Goal: Task Accomplishment & Management: Use online tool/utility

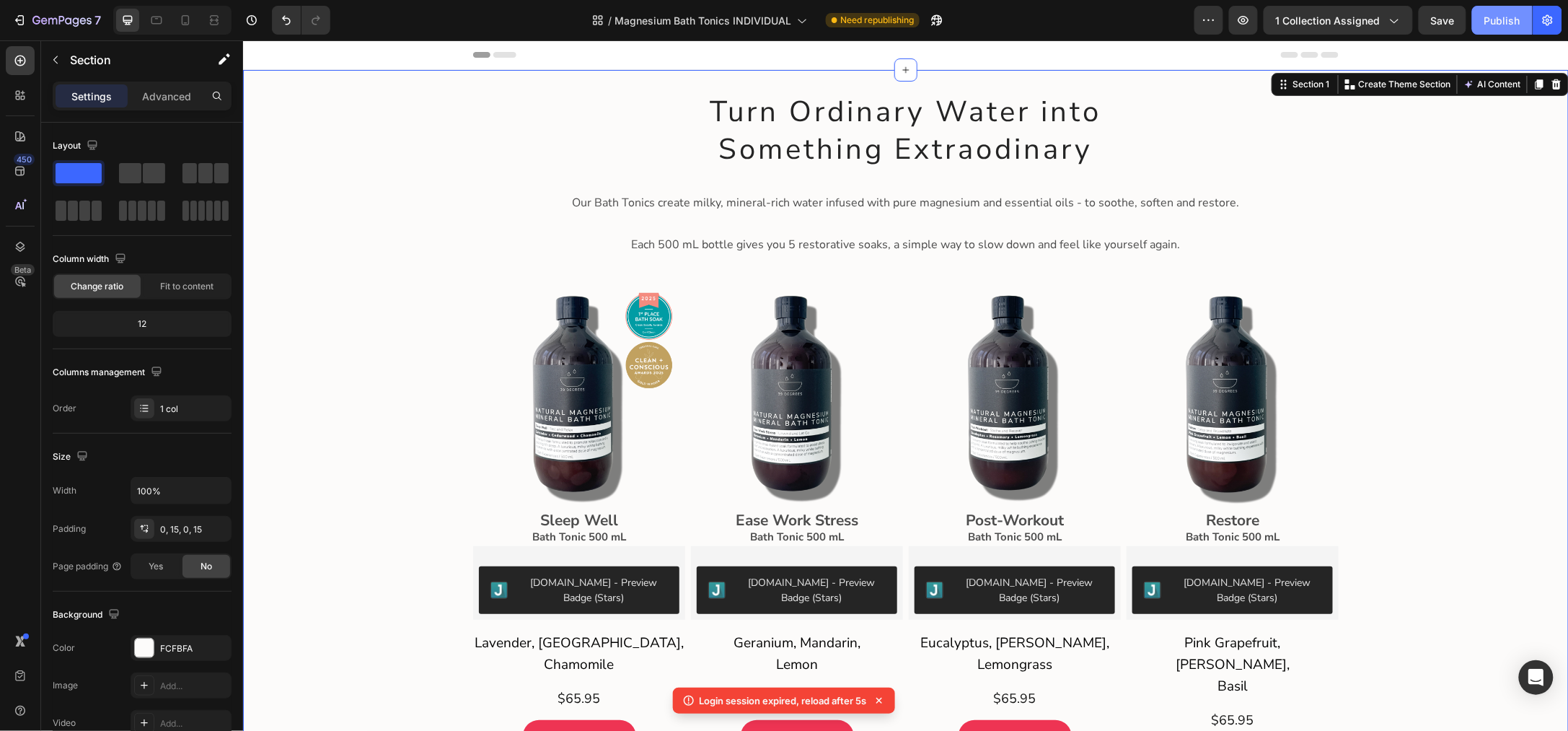
click at [1484, 20] on button "Publish" at bounding box center [1502, 20] width 61 height 29
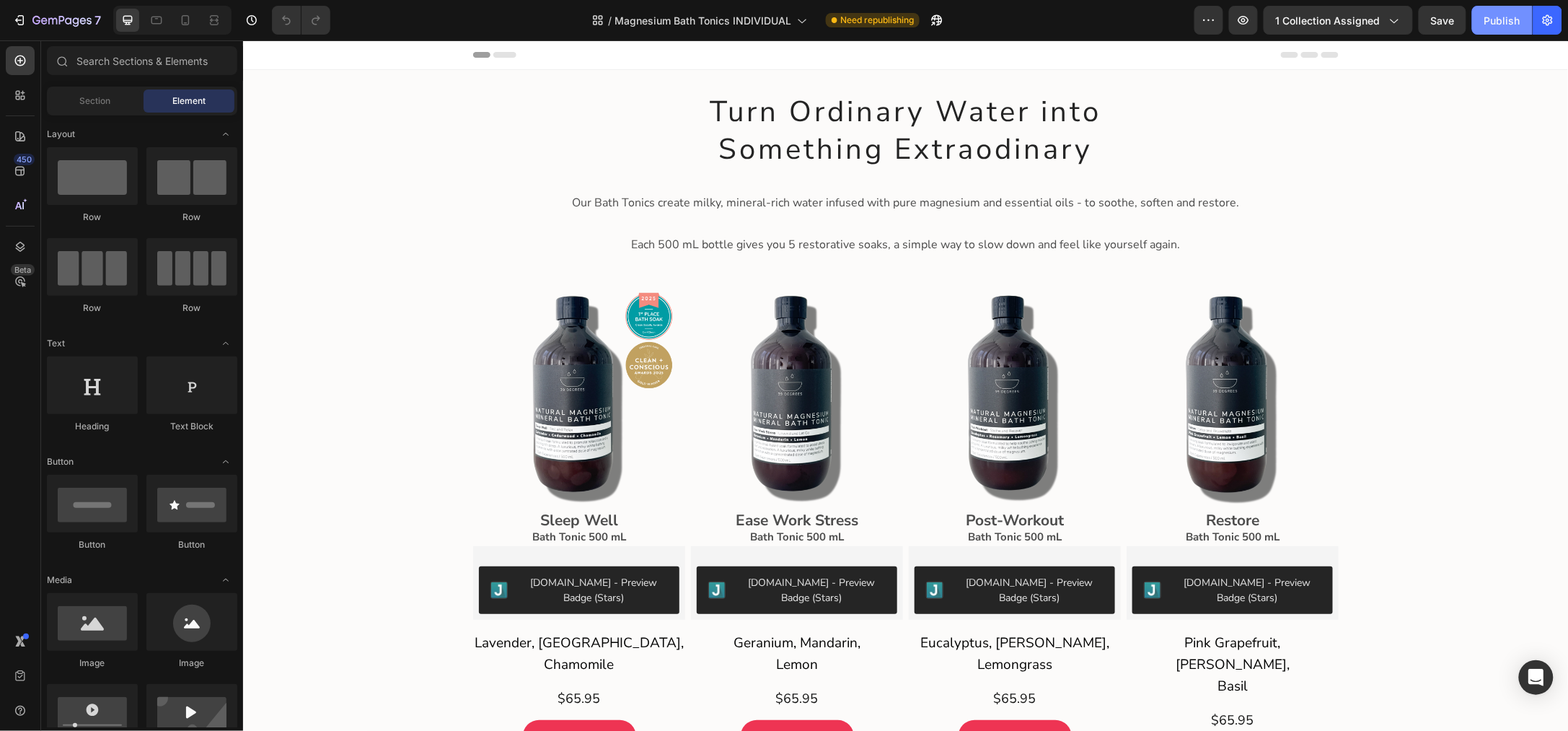
click at [1498, 18] on div "Publish" at bounding box center [1502, 20] width 36 height 15
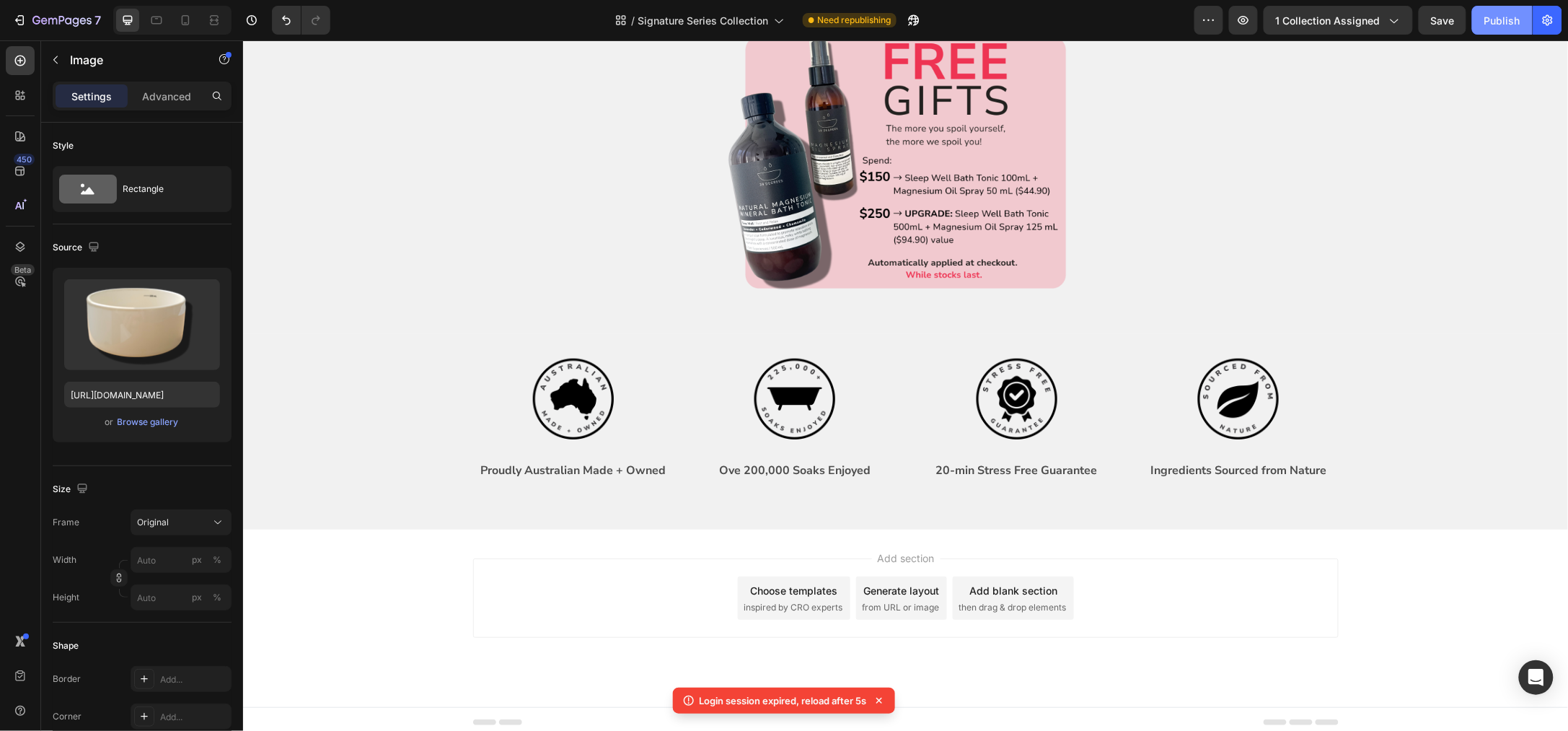
click at [1495, 19] on div "Publish" at bounding box center [1502, 20] width 36 height 15
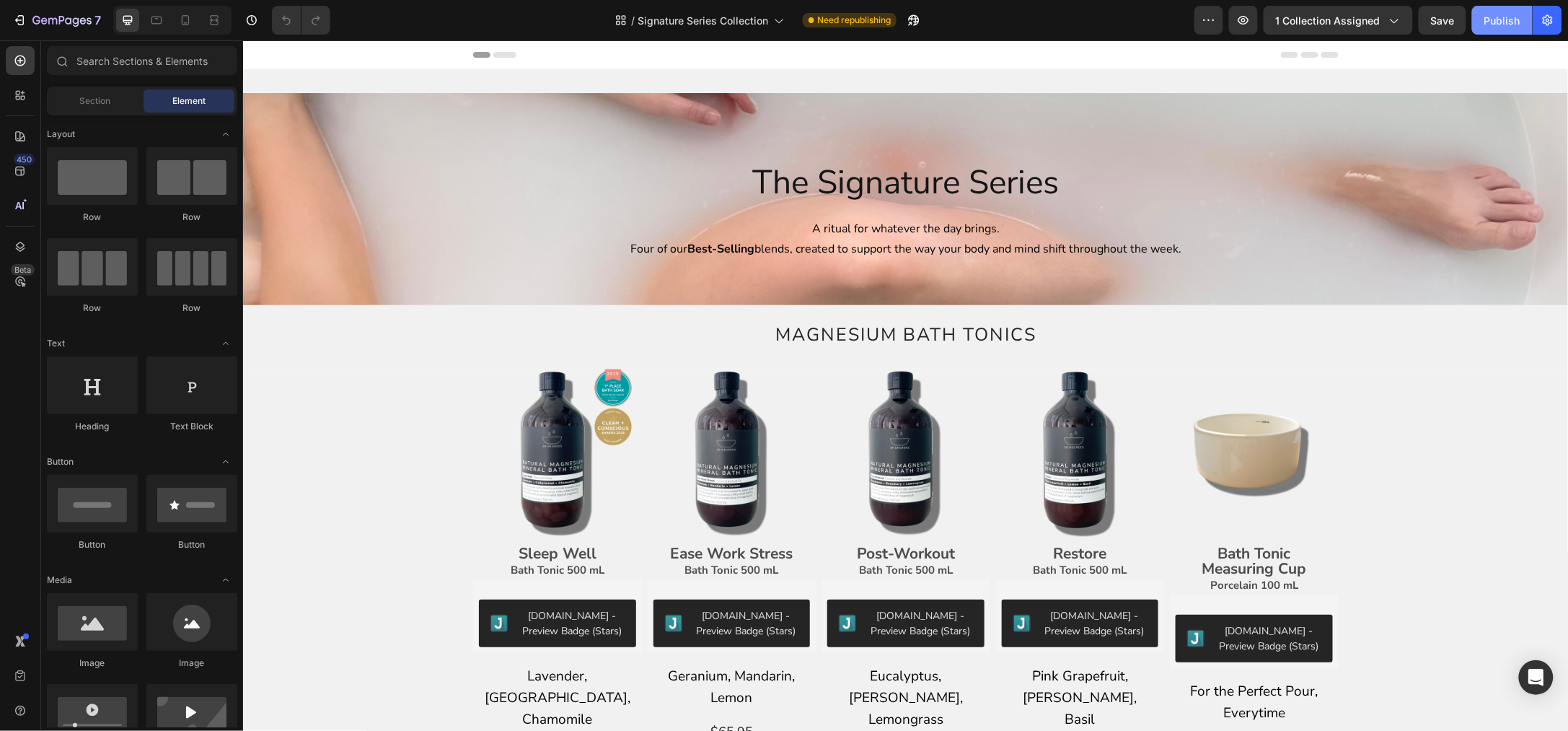
click at [1515, 13] on div "Publish" at bounding box center [1502, 20] width 36 height 15
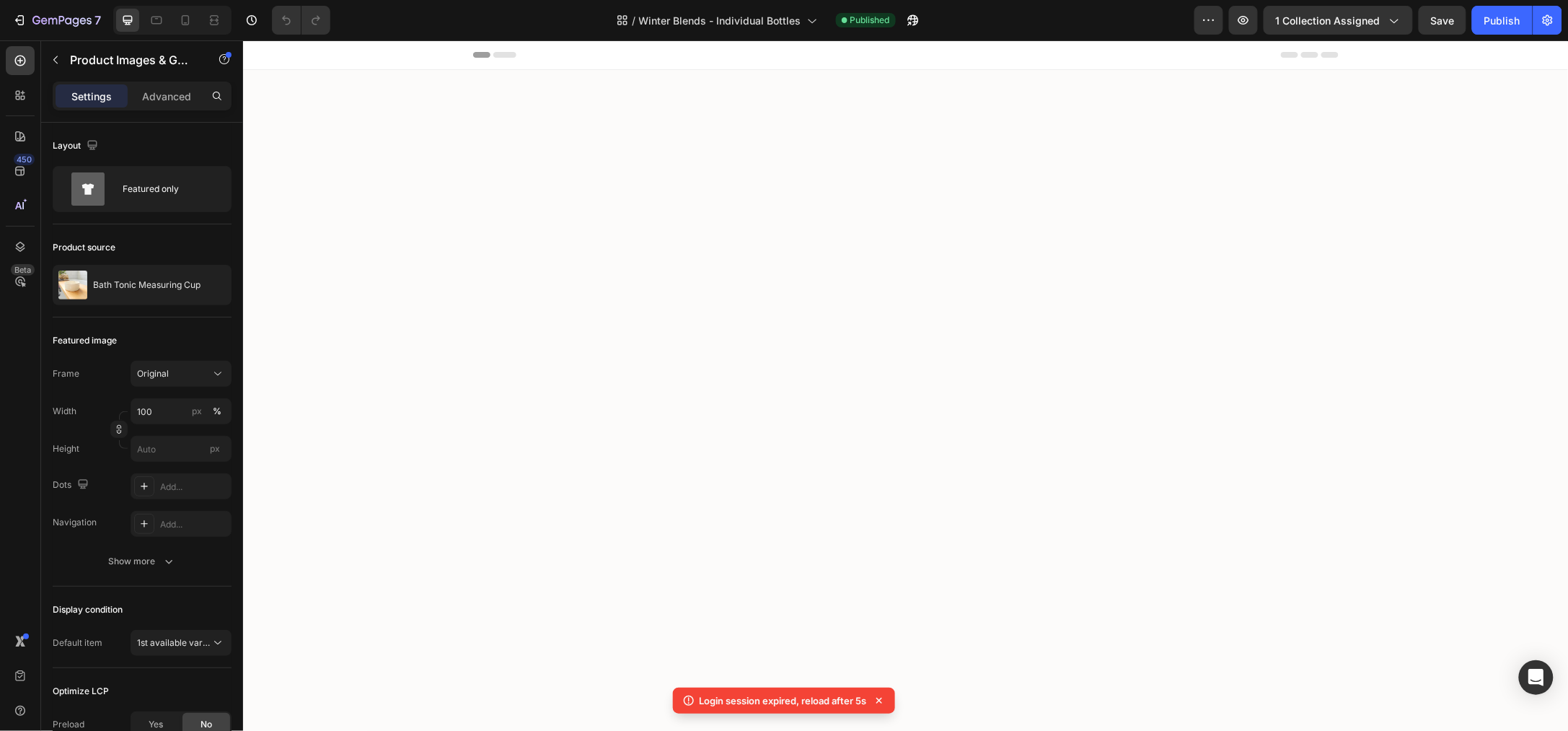
scroll to position [2624, 0]
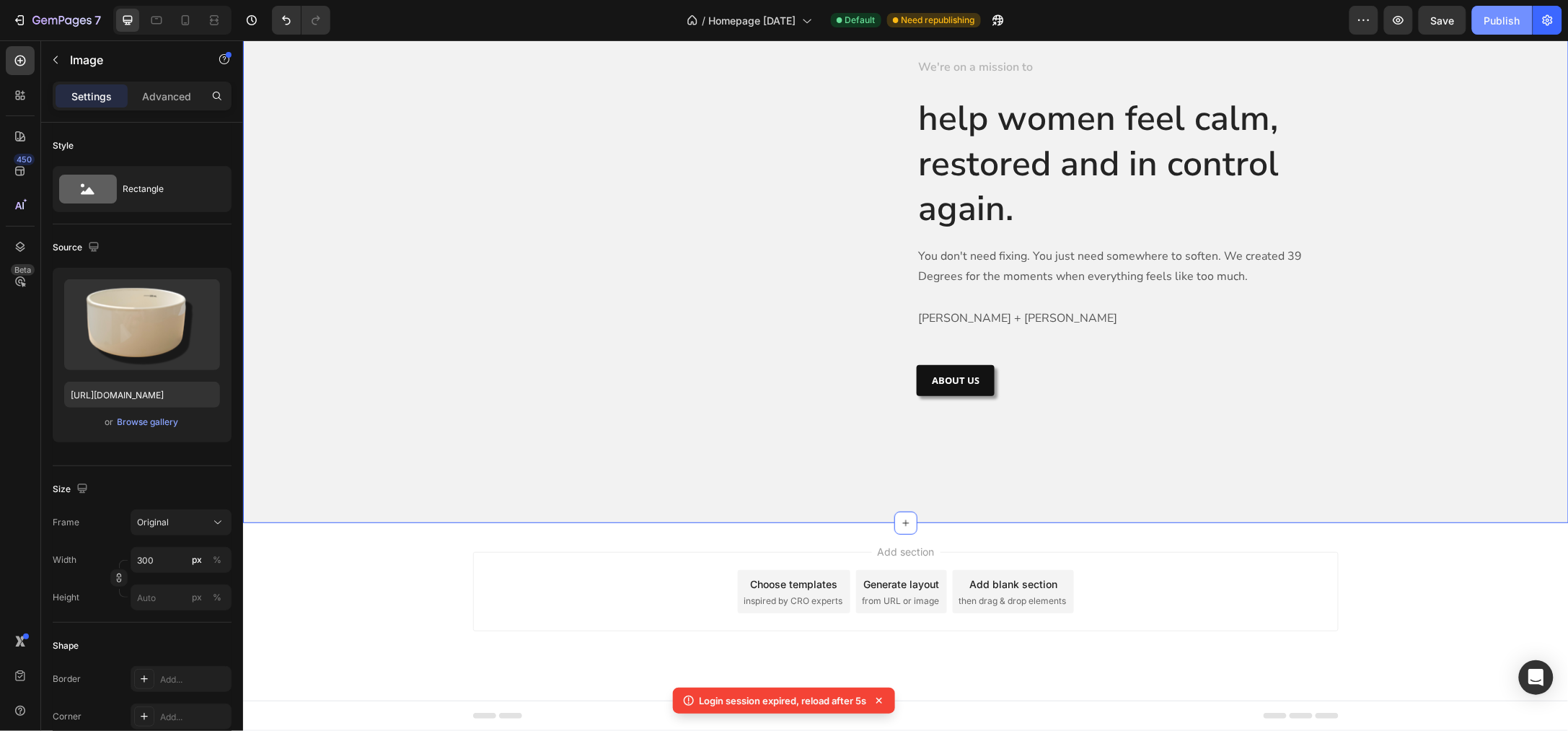
click at [1498, 23] on div "Publish" at bounding box center [1502, 20] width 36 height 15
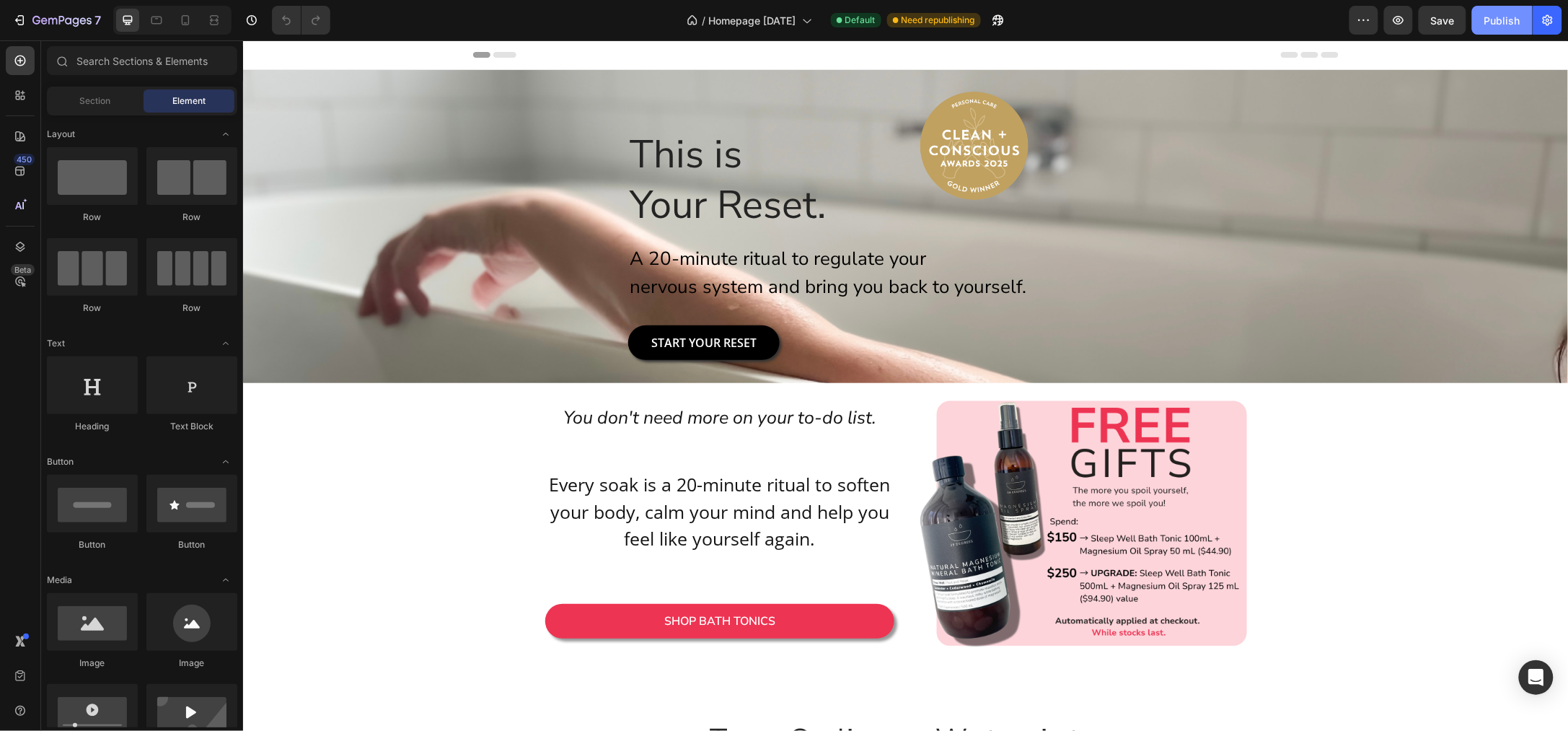
click at [1501, 14] on div "Publish" at bounding box center [1502, 20] width 36 height 15
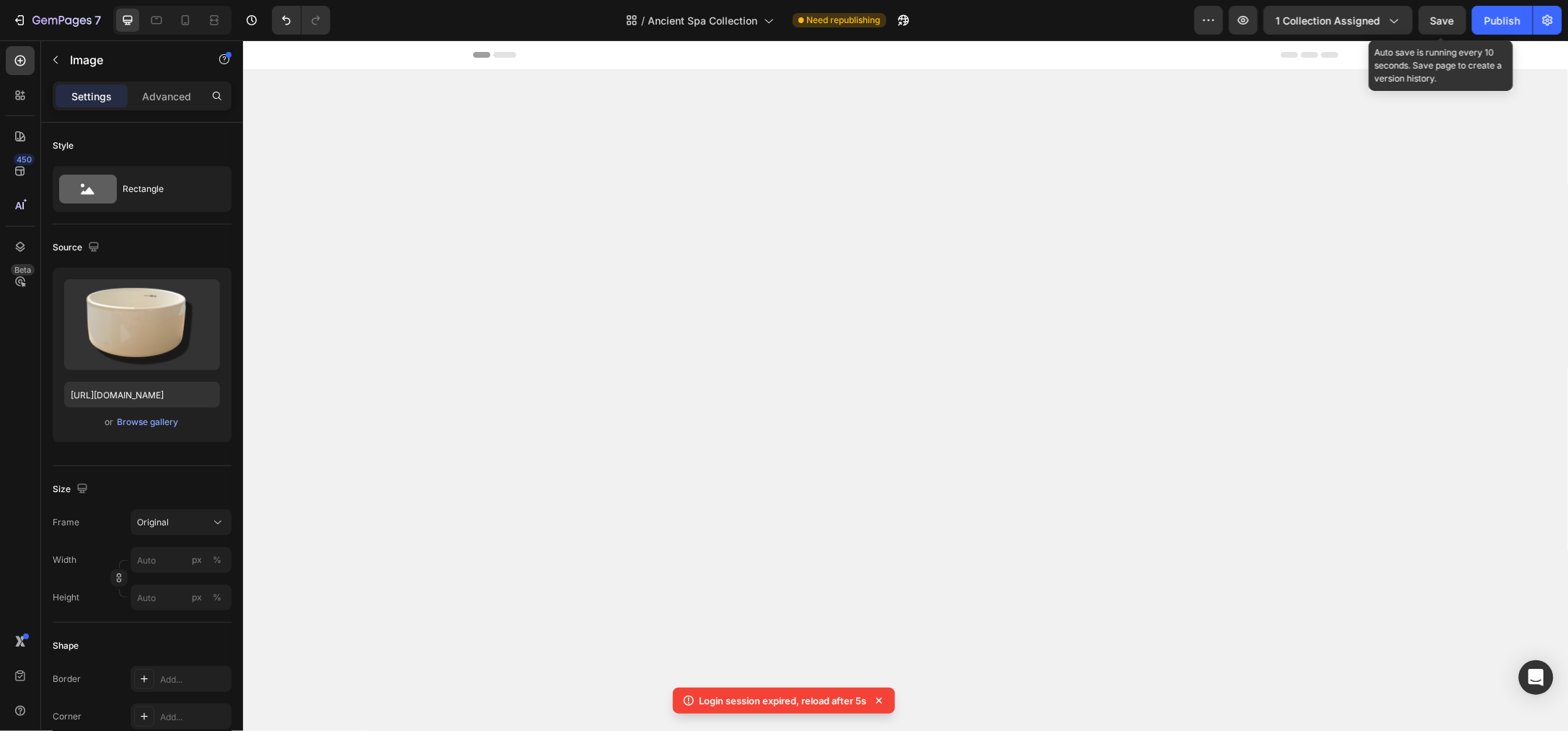
scroll to position [4771, 0]
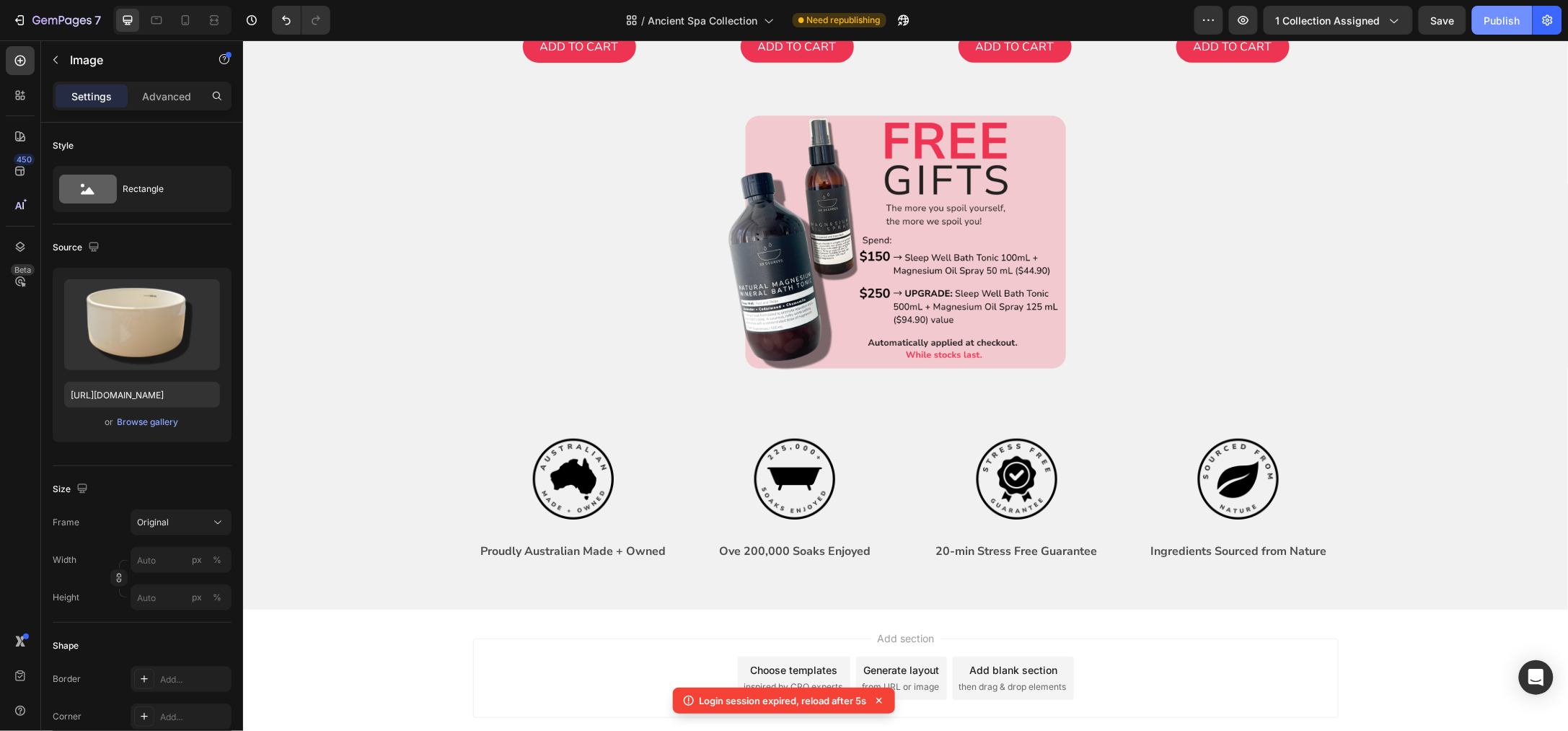
click at [1491, 20] on div "Publish" at bounding box center [1502, 20] width 36 height 15
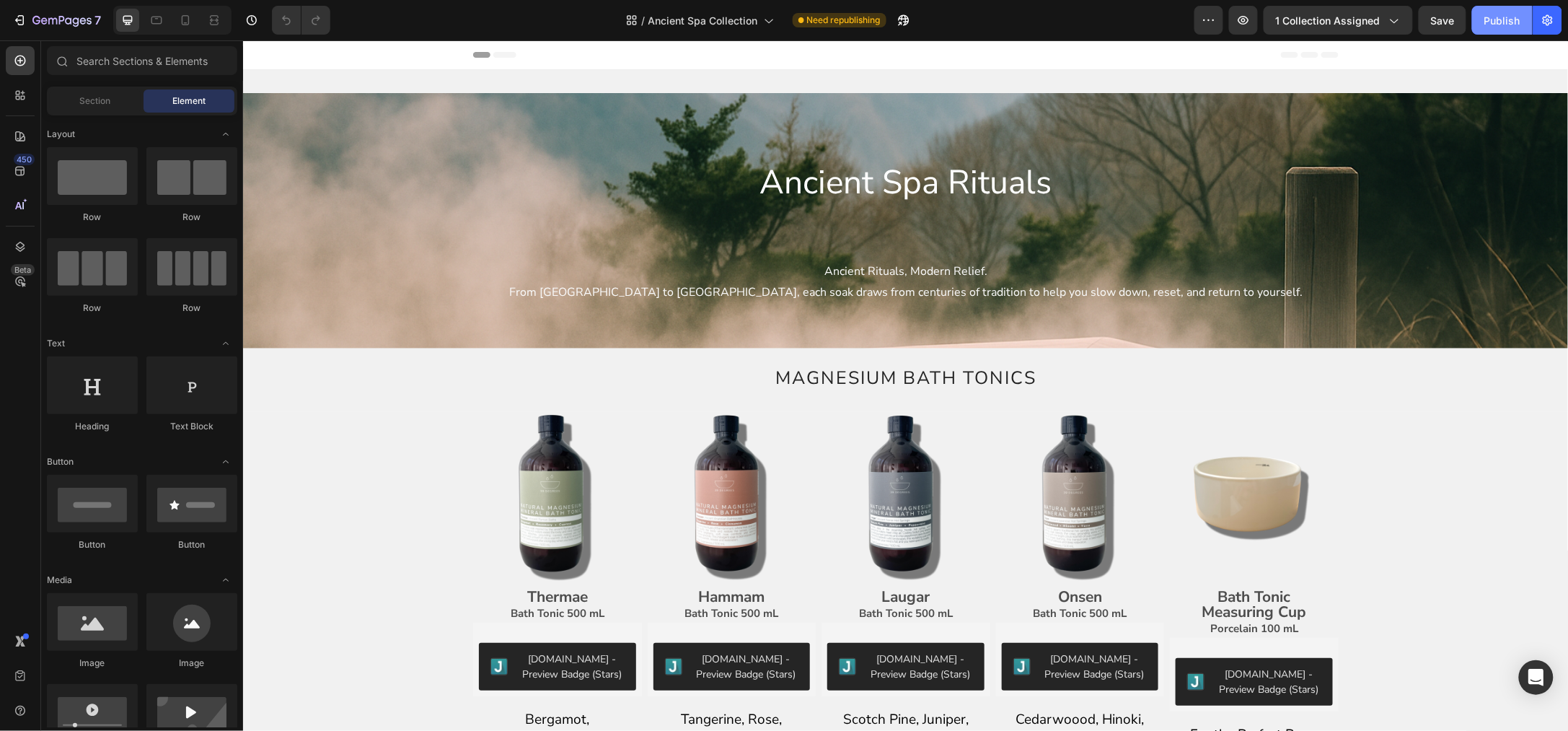
click at [1506, 17] on div "Publish" at bounding box center [1502, 20] width 36 height 15
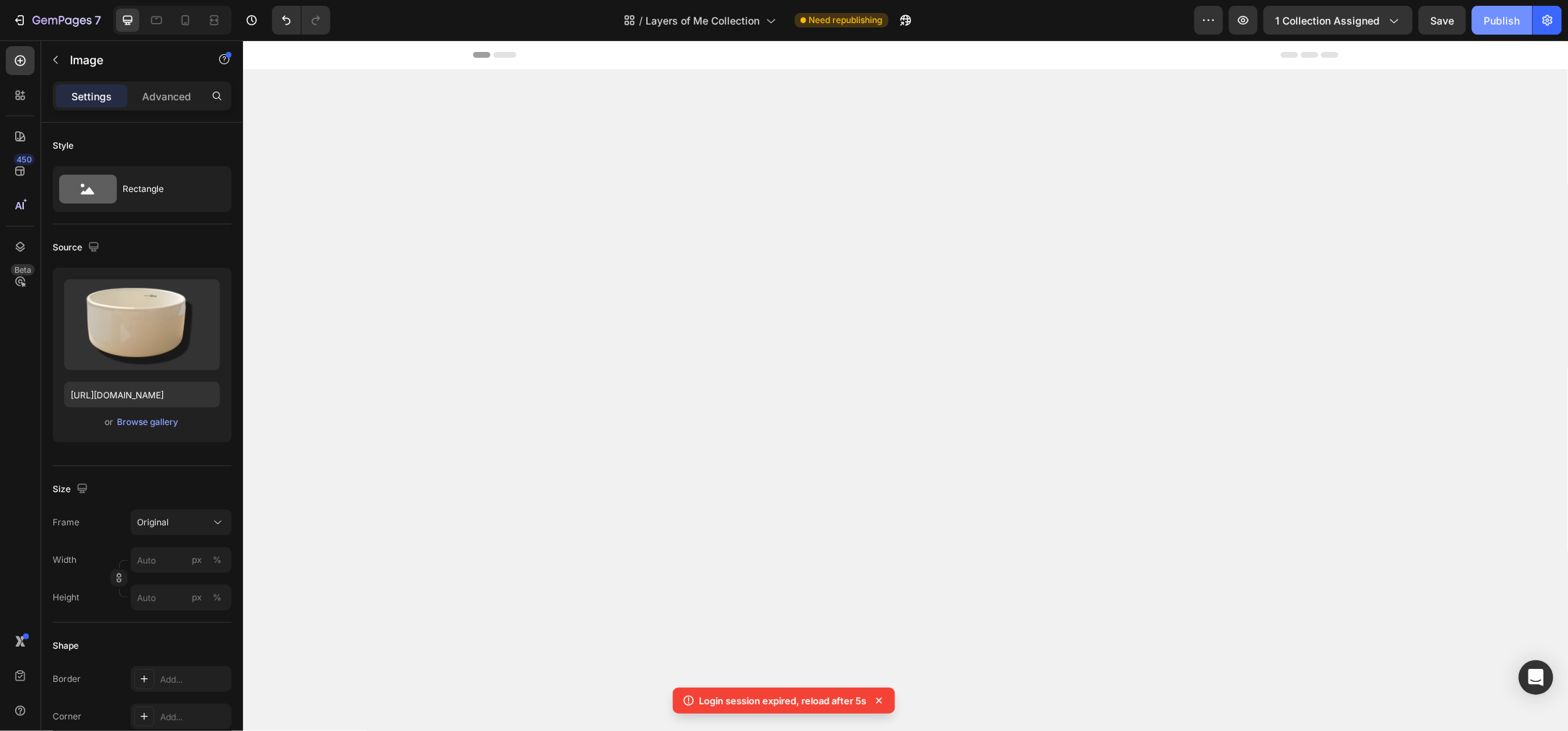
scroll to position [2588, 0]
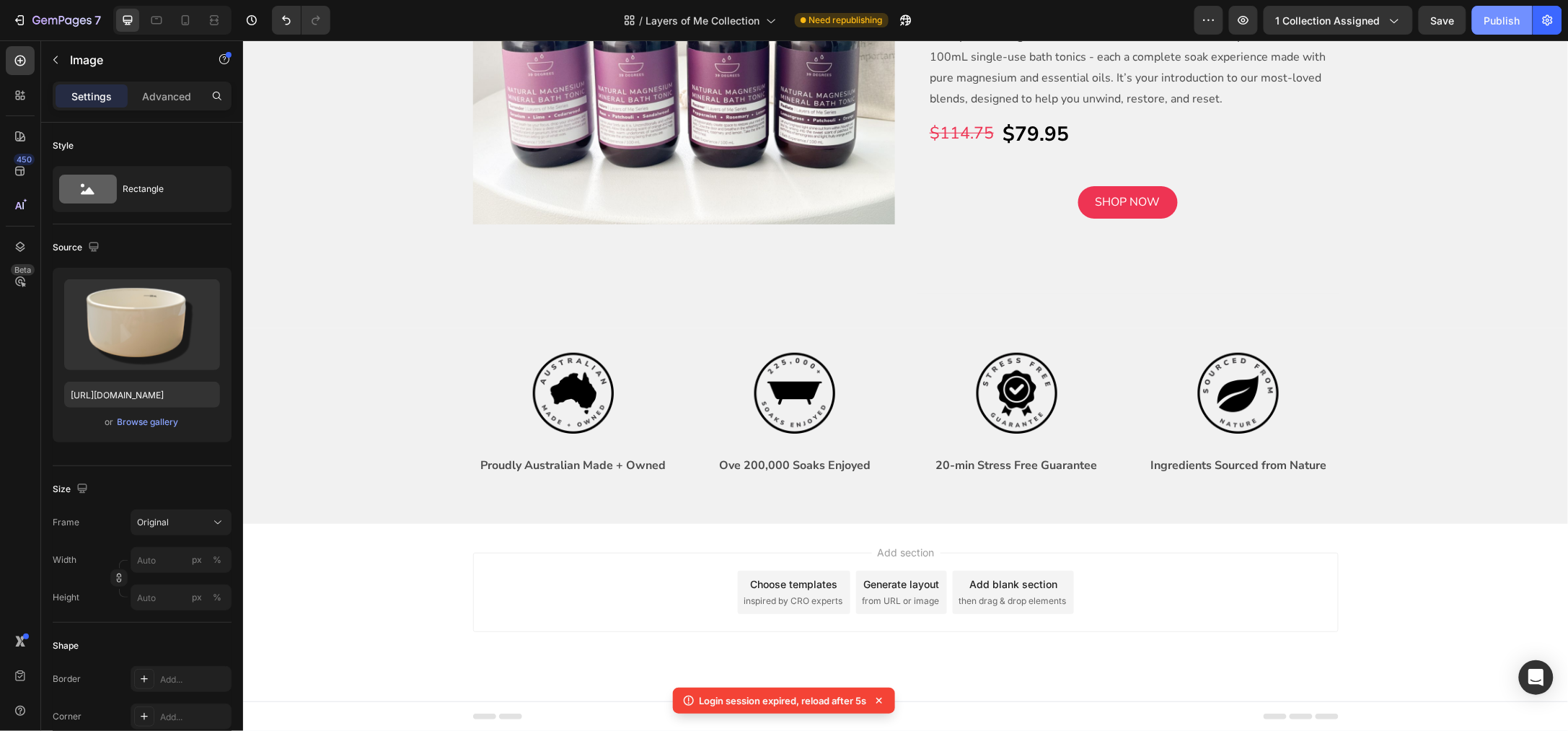
click at [1514, 25] on div "Publish" at bounding box center [1502, 20] width 36 height 15
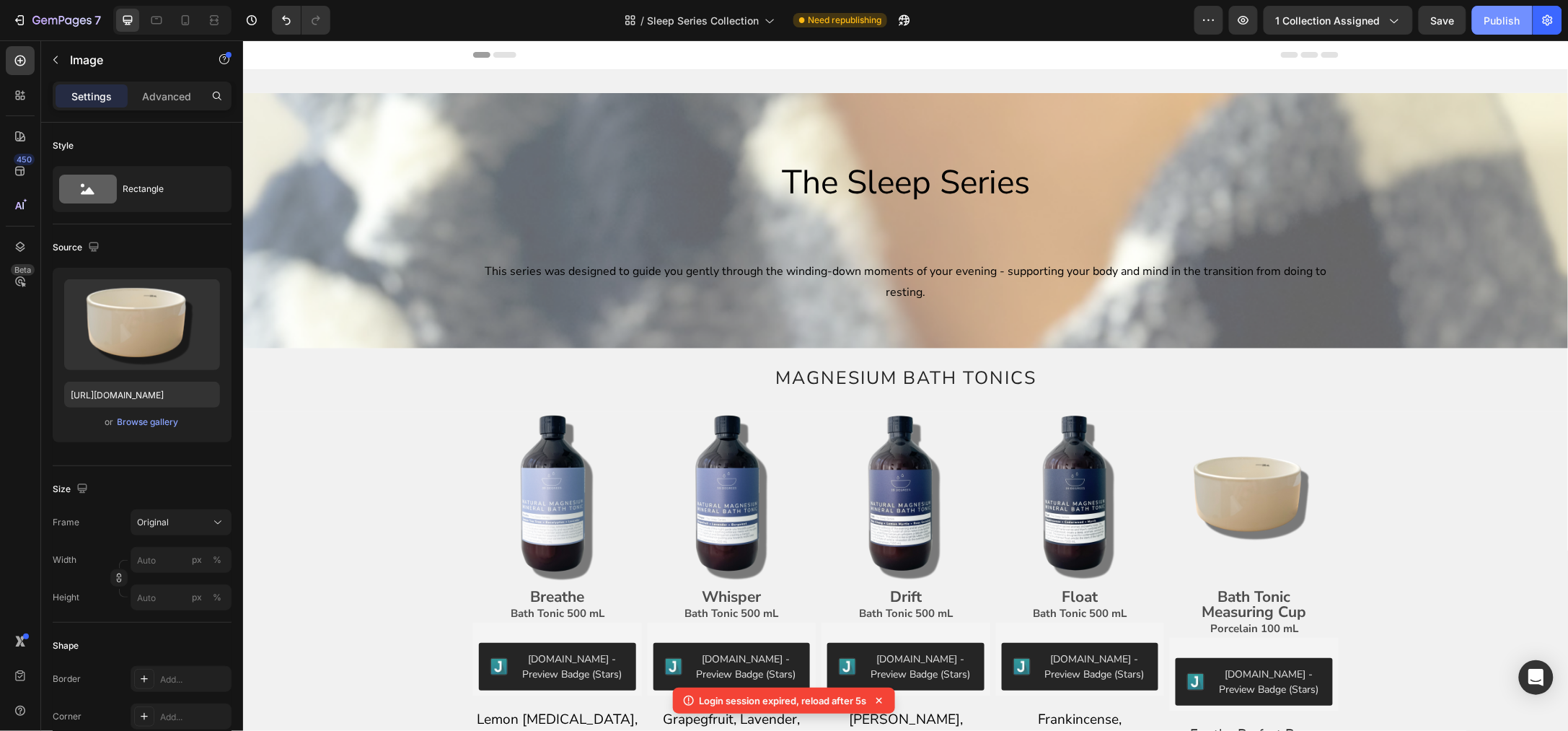
click at [1518, 14] on div "Publish" at bounding box center [1502, 20] width 36 height 15
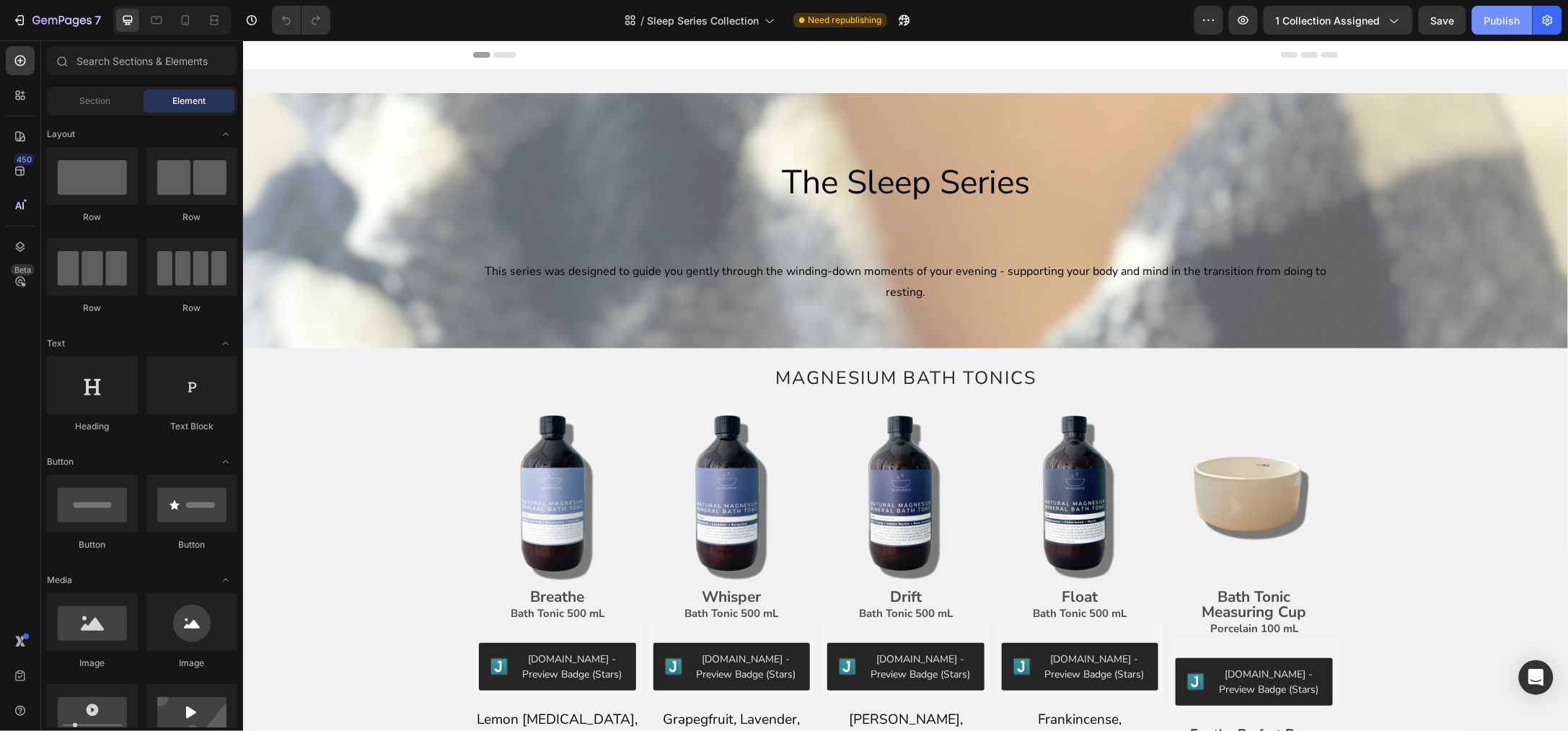
click at [1497, 21] on div "Publish" at bounding box center [1502, 20] width 36 height 15
